Goal: Task Accomplishment & Management: Use online tool/utility

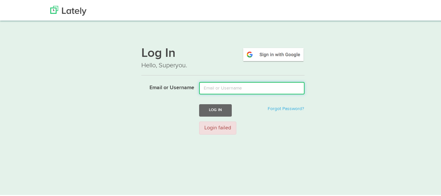
click at [248, 92] on input "Email or Username" at bounding box center [251, 87] width 105 height 12
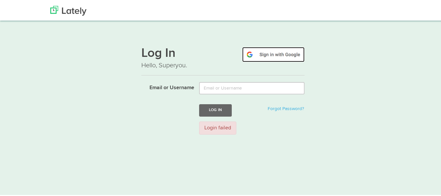
click at [282, 50] on img at bounding box center [273, 53] width 62 height 15
click at [217, 110] on button "Log In" at bounding box center [215, 109] width 33 height 12
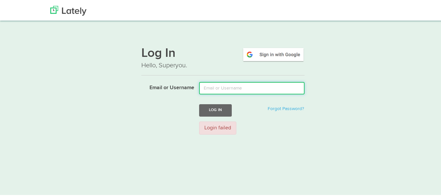
click at [227, 89] on input "Email or Username" at bounding box center [251, 87] width 105 height 12
click at [248, 86] on input "Email or Username" at bounding box center [251, 87] width 105 height 12
